Goal: Transaction & Acquisition: Subscribe to service/newsletter

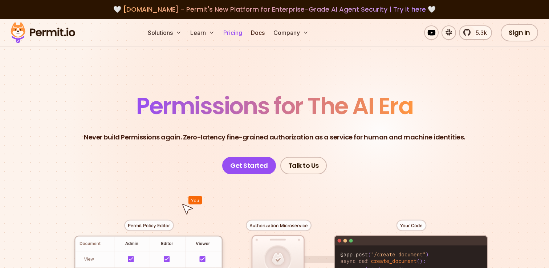
click at [234, 33] on link "Pricing" at bounding box center [232, 32] width 25 height 15
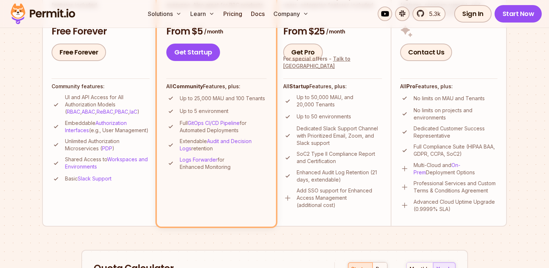
scroll to position [215, 0]
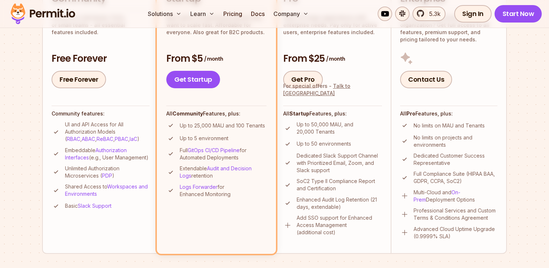
click at [355, 74] on div "Get Pro For special offers - Talk to us" at bounding box center [332, 79] width 99 height 17
click at [335, 78] on div "Get Pro For special offers - Talk to us" at bounding box center [332, 79] width 99 height 17
click at [306, 78] on link "Get Pro" at bounding box center [303, 79] width 40 height 17
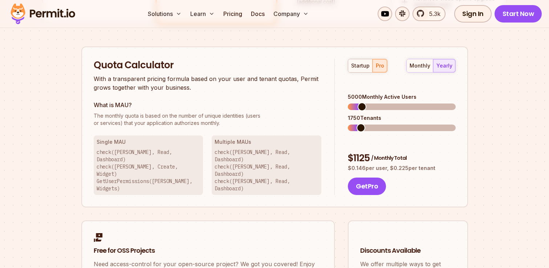
scroll to position [463, 0]
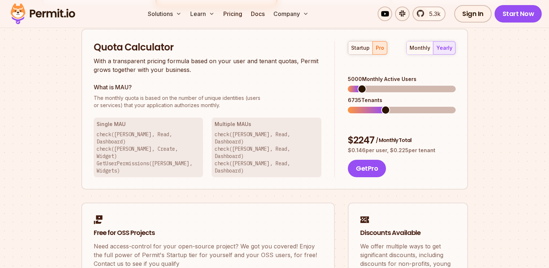
click at [384, 106] on span at bounding box center [385, 110] width 9 height 9
click at [369, 85] on span at bounding box center [371, 89] width 9 height 9
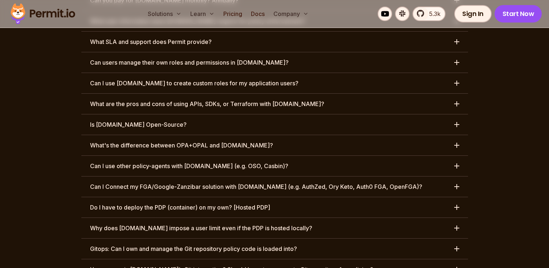
scroll to position [3524, 0]
